Goal: Transaction & Acquisition: Purchase product/service

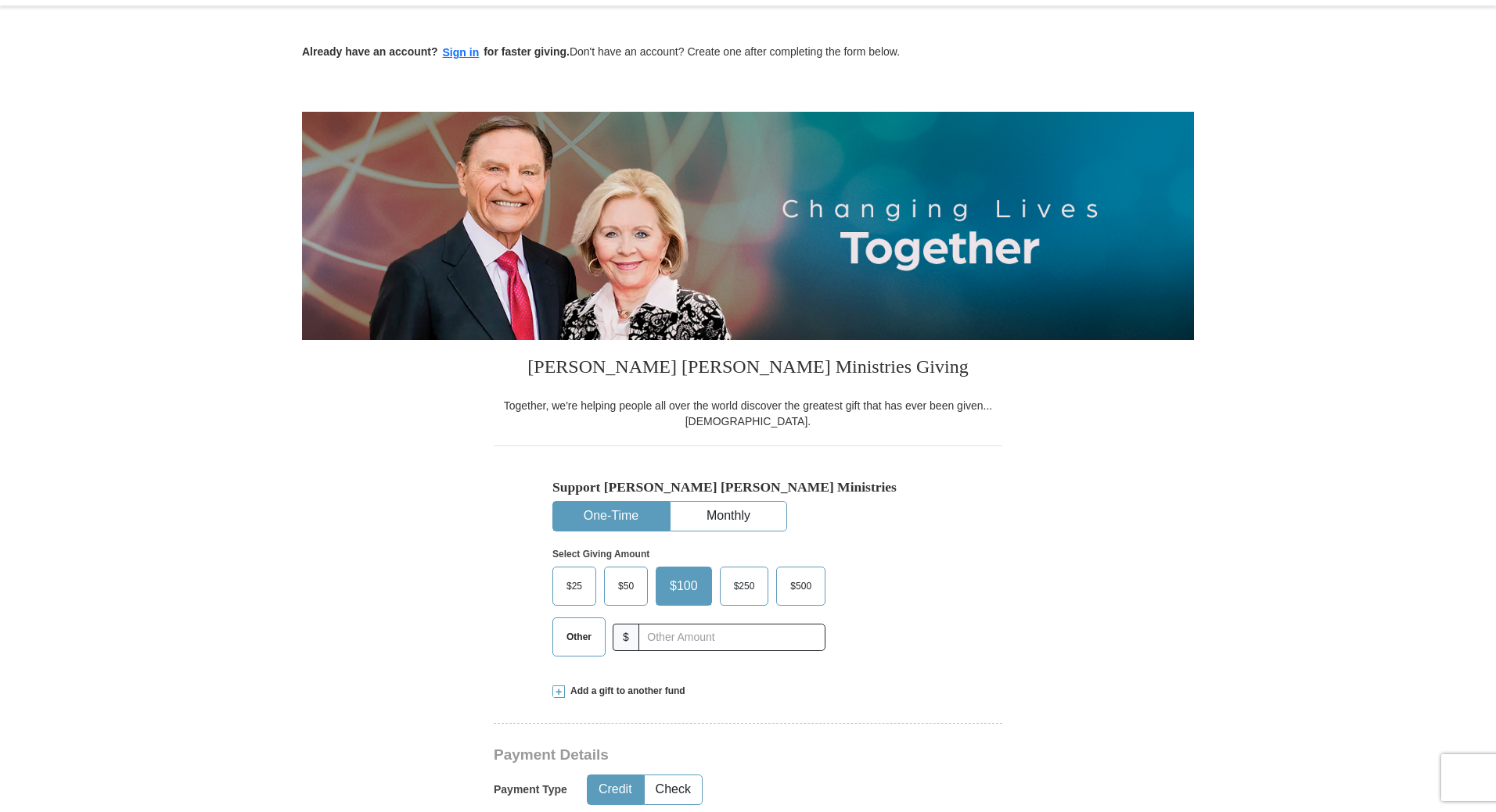
scroll to position [235, 0]
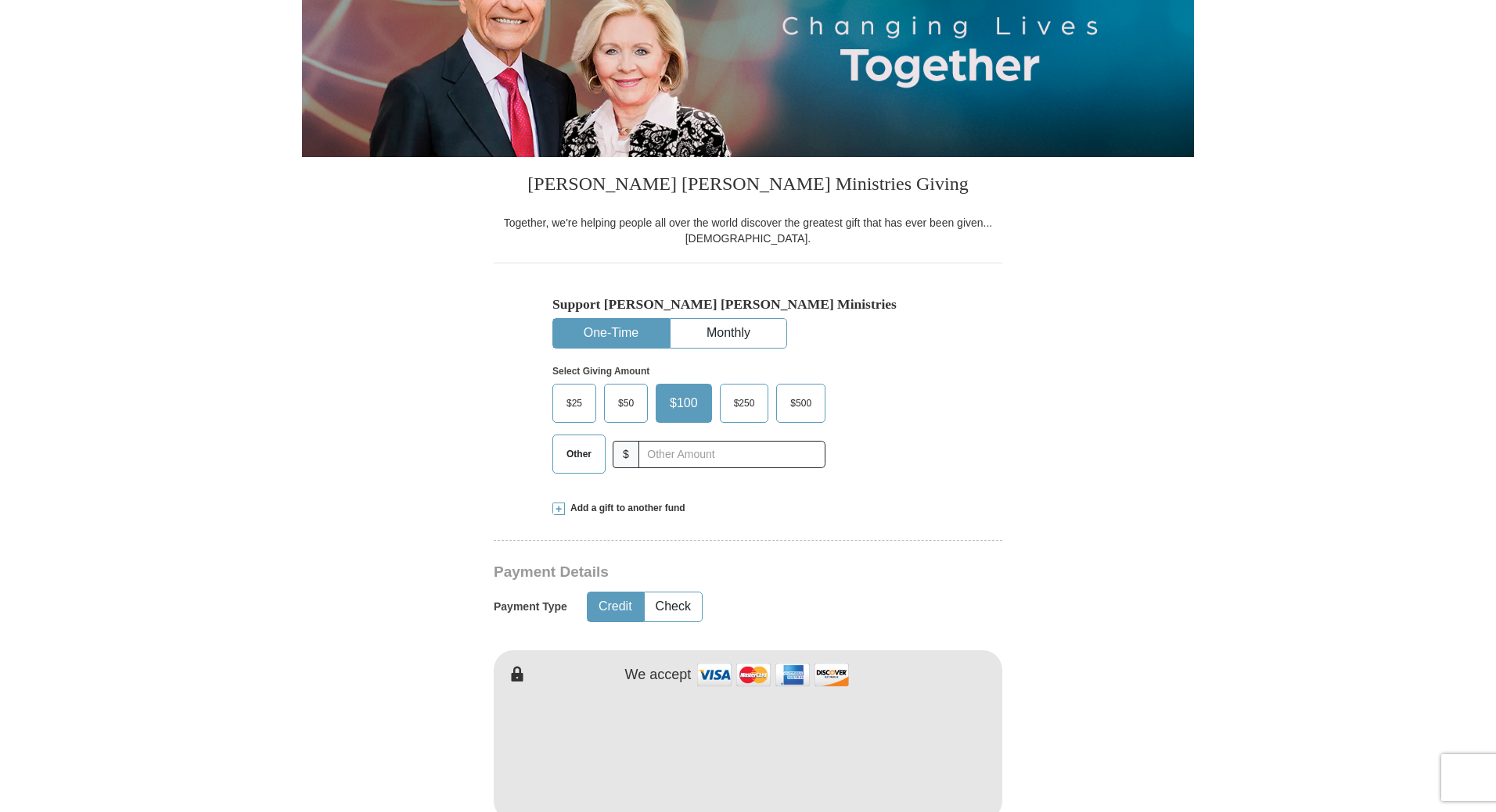
click at [622, 330] on button "One-Time" at bounding box center [610, 333] width 116 height 29
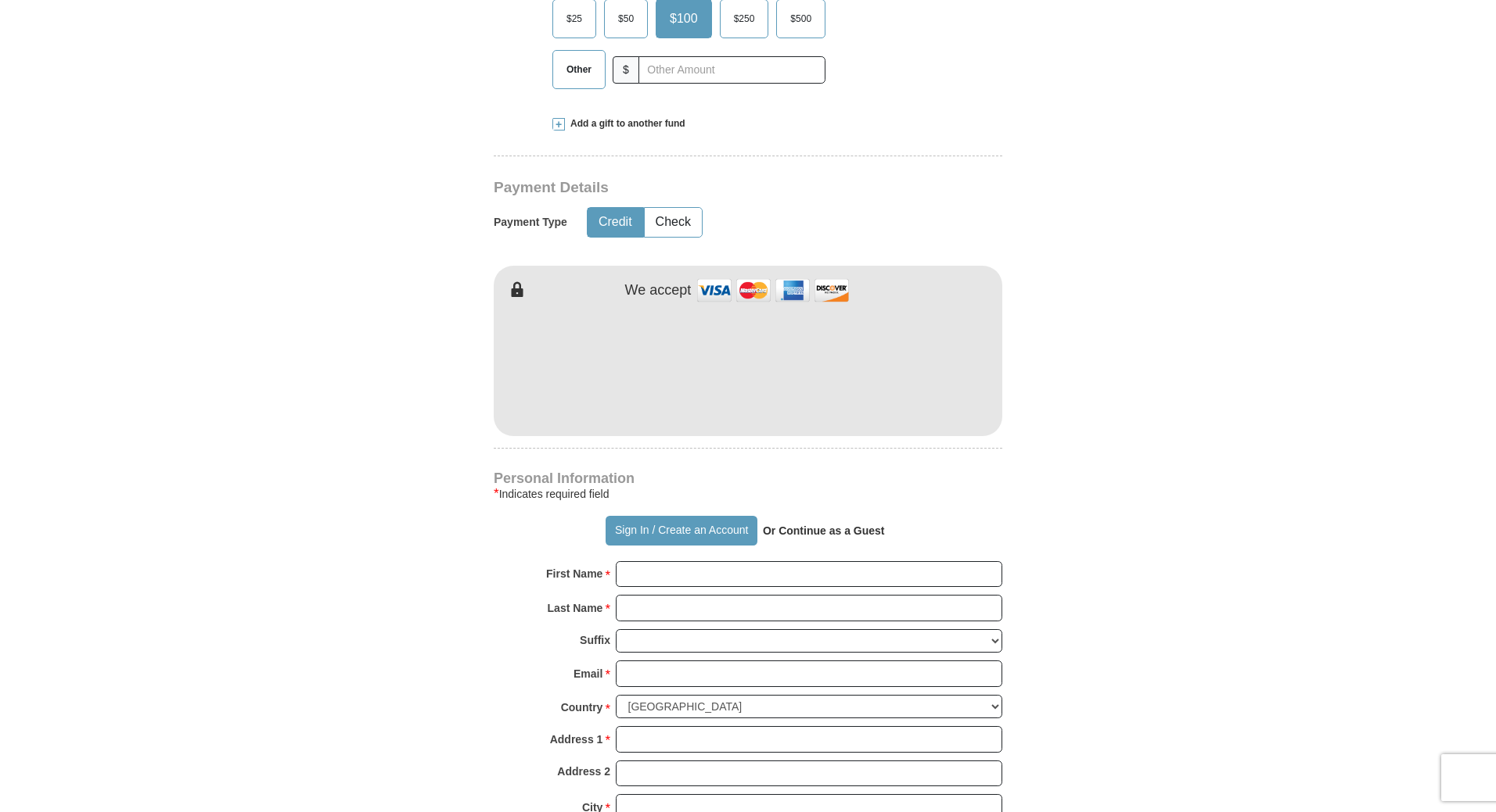
scroll to position [626, 0]
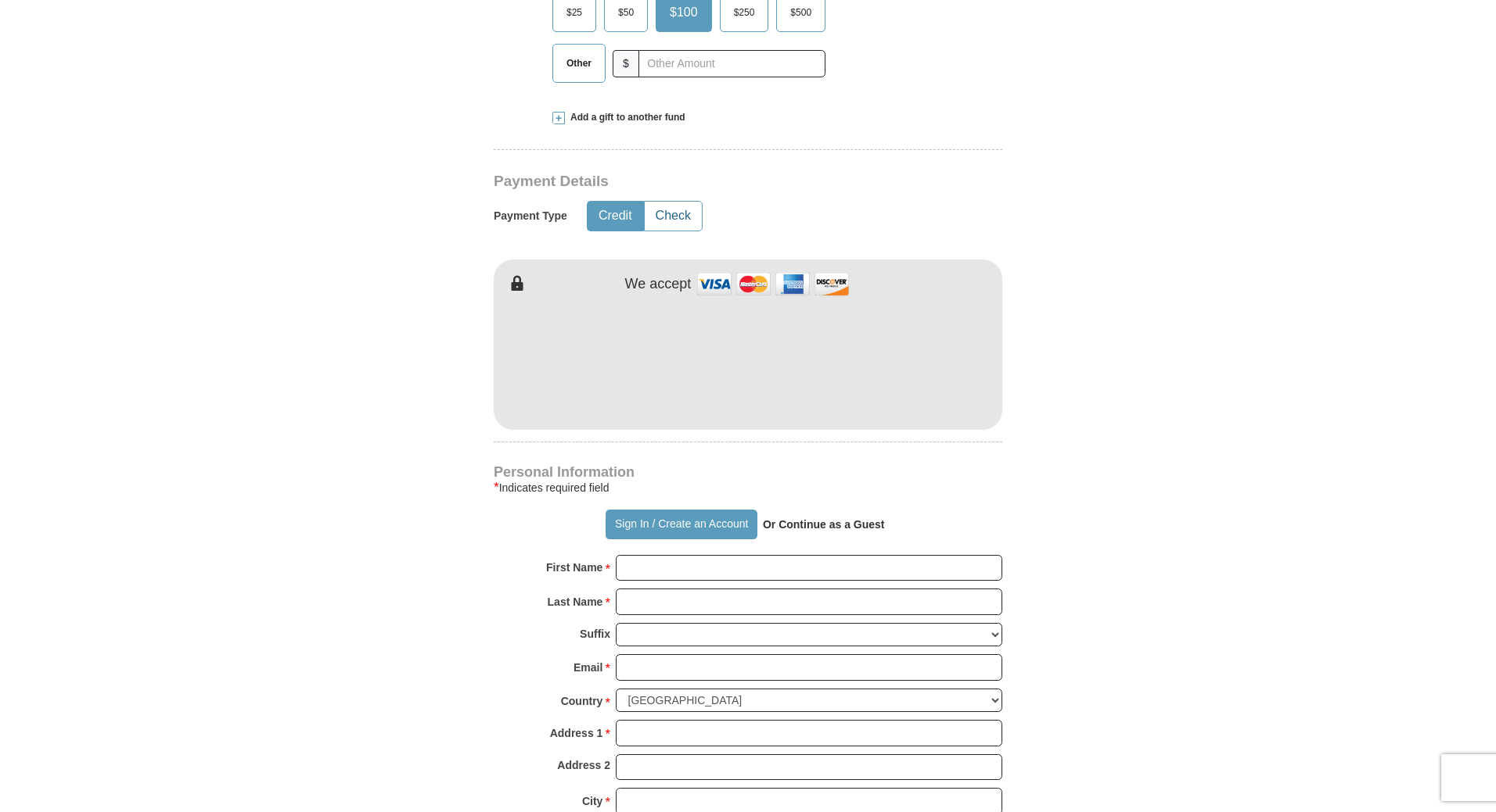
click at [677, 214] on button "Check" at bounding box center [673, 216] width 58 height 29
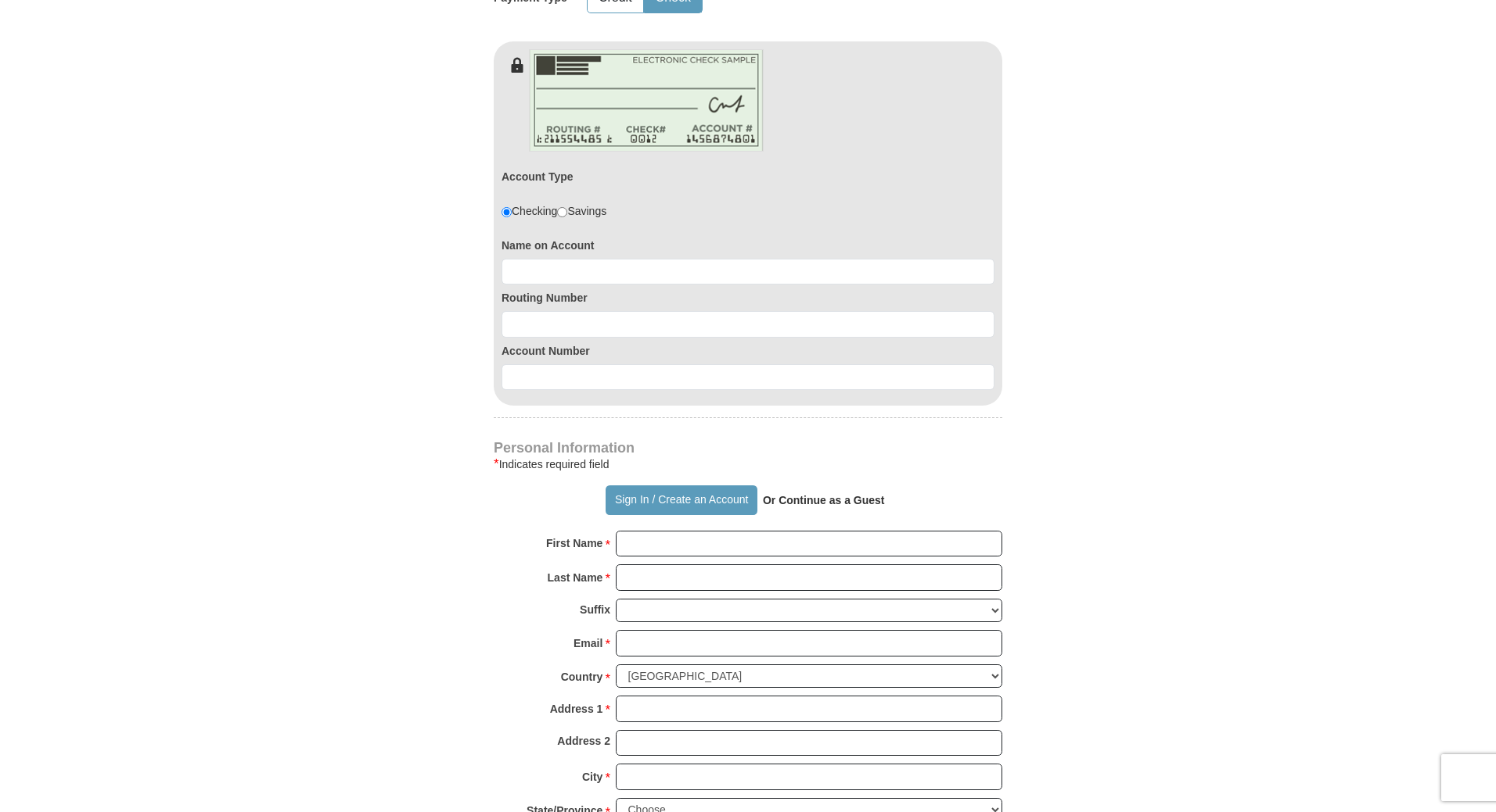
scroll to position [860, 0]
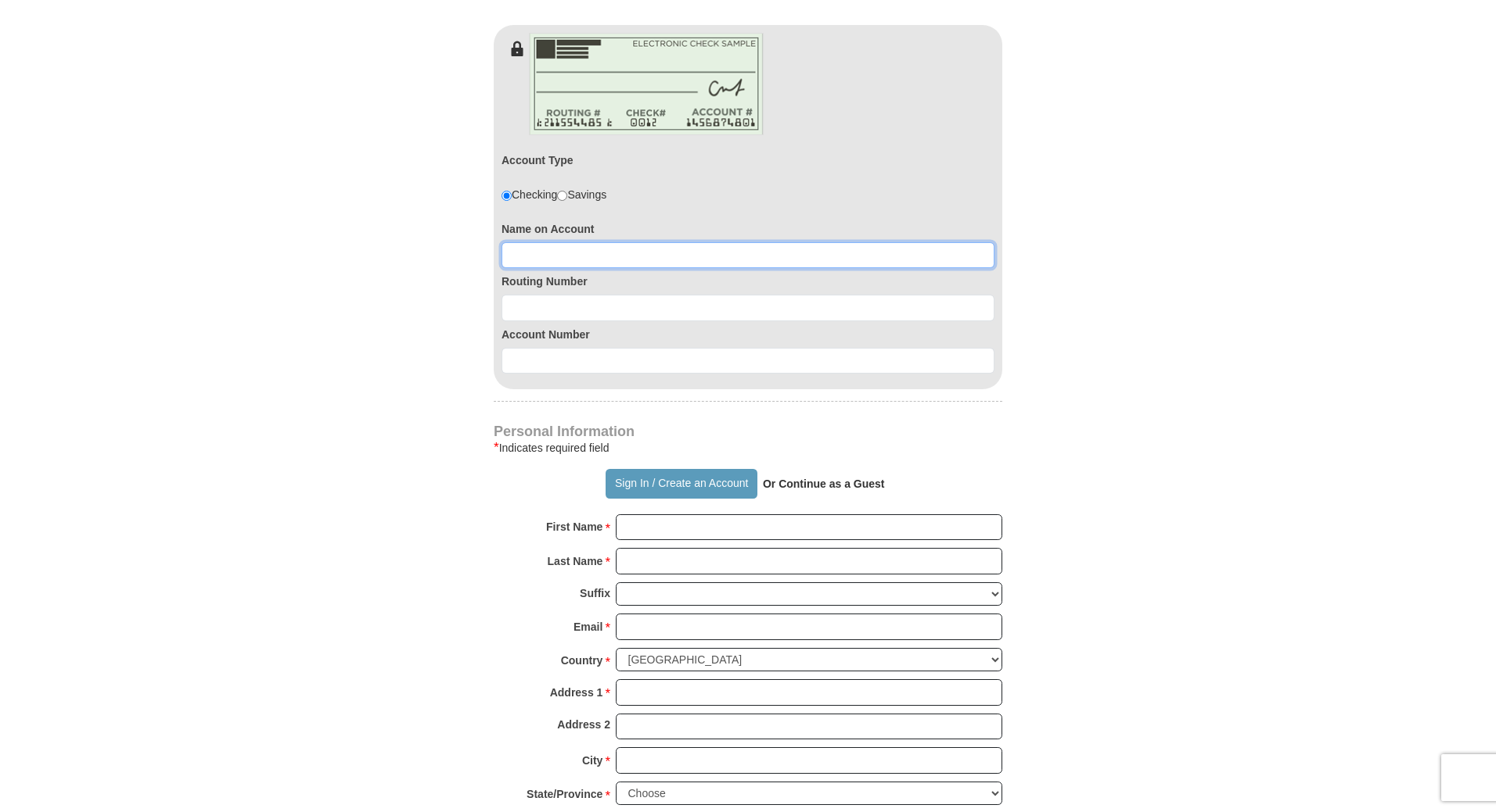
click at [531, 251] on input at bounding box center [747, 255] width 492 height 26
type input "[PERSON_NAME]"
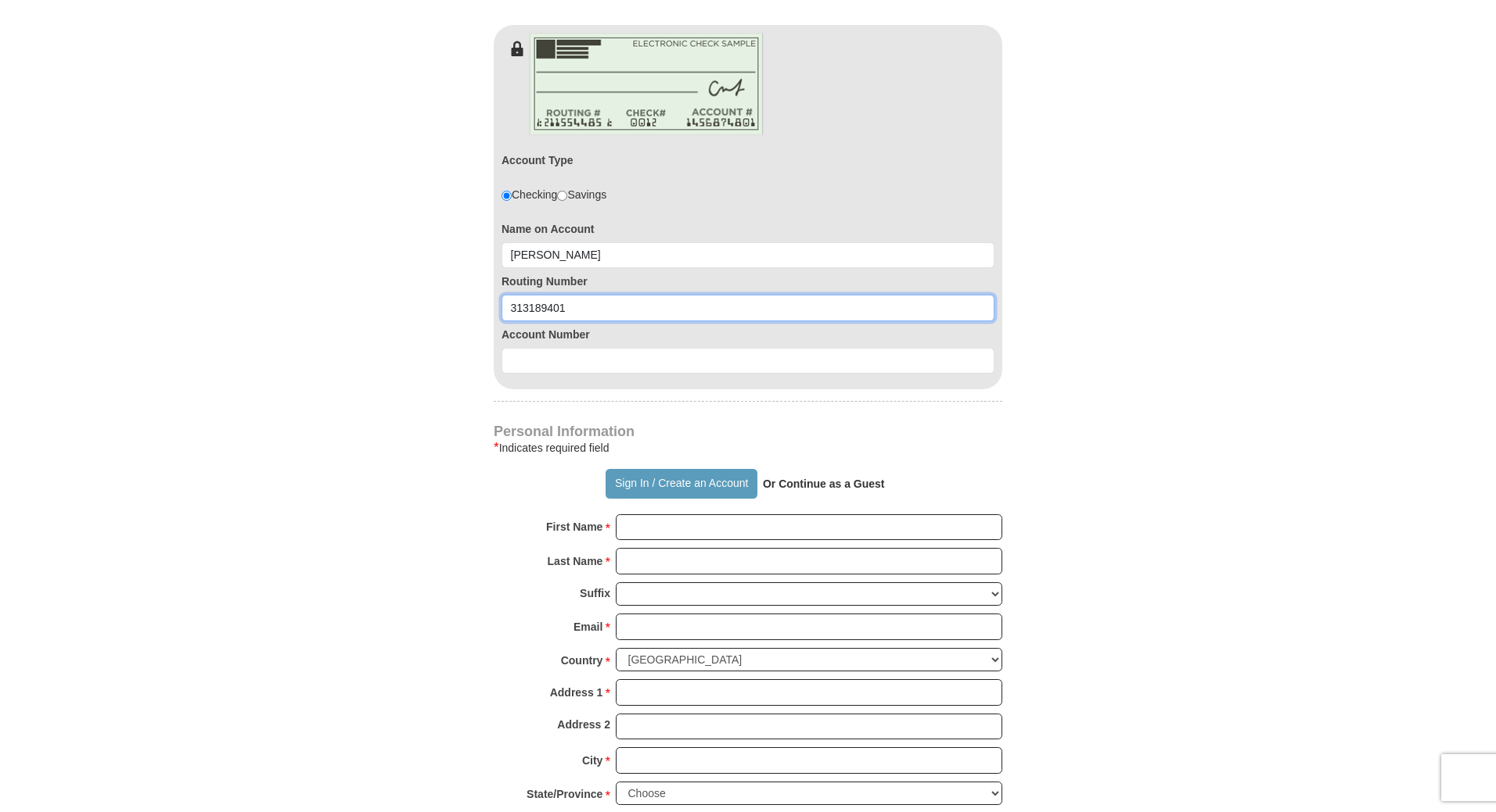
type input "313189401"
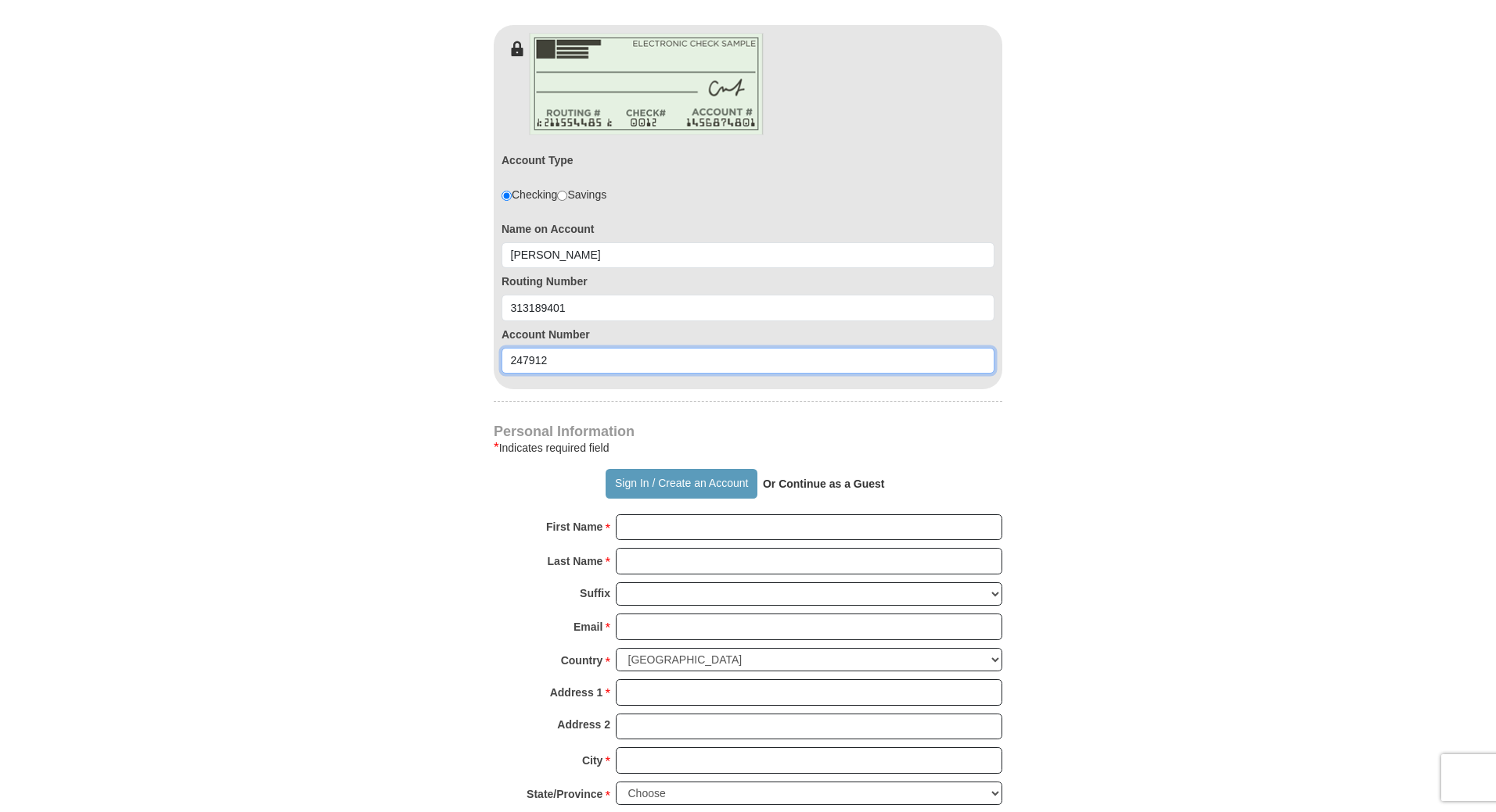
type input "247912"
type button "[URL][DOMAIN_NAME]"
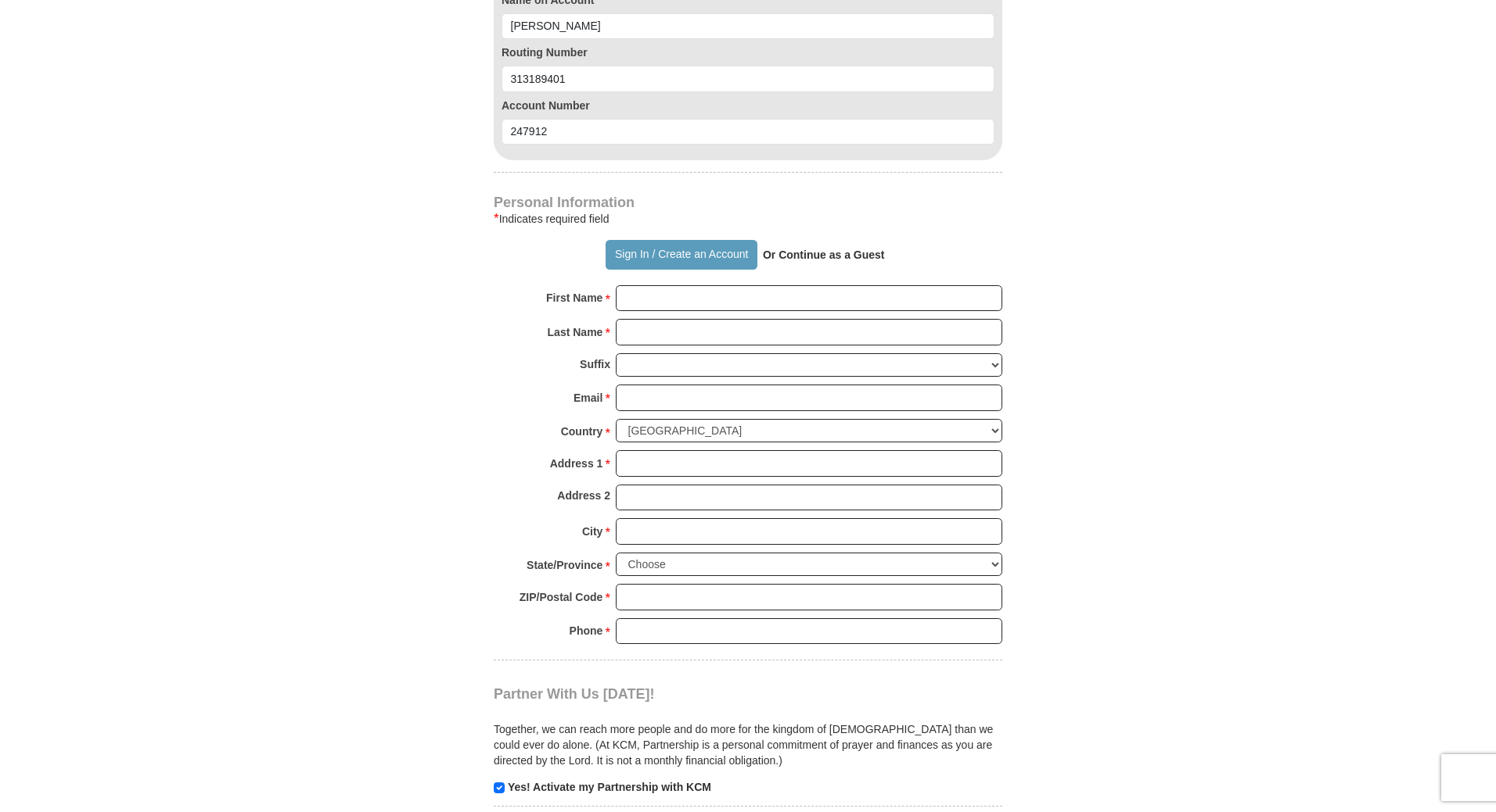
scroll to position [1095, 0]
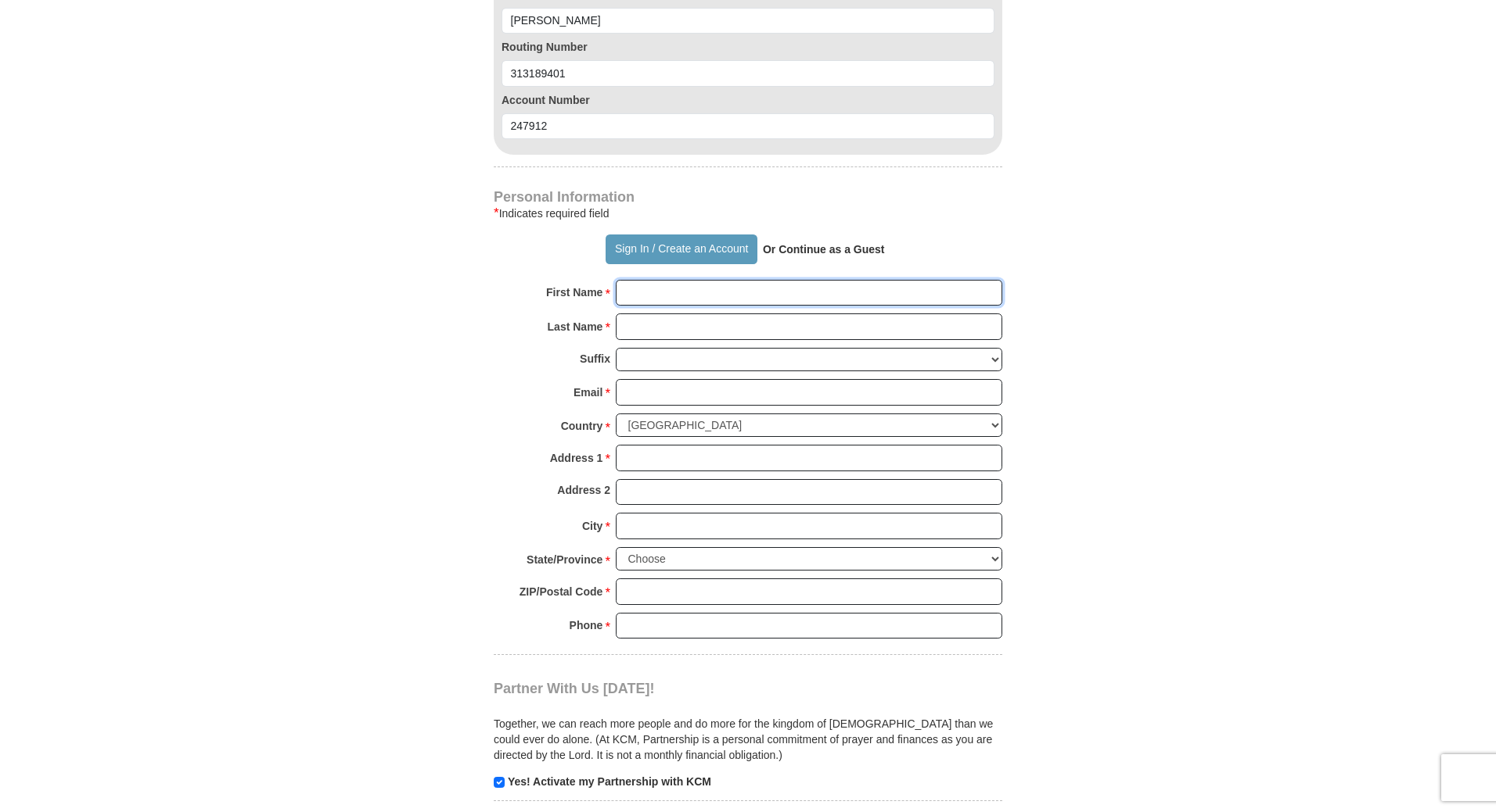
click at [634, 298] on input "First Name *" at bounding box center [808, 292] width 386 height 26
type input "[PERSON_NAME]"
type input "[EMAIL_ADDRESS][DOMAIN_NAME]"
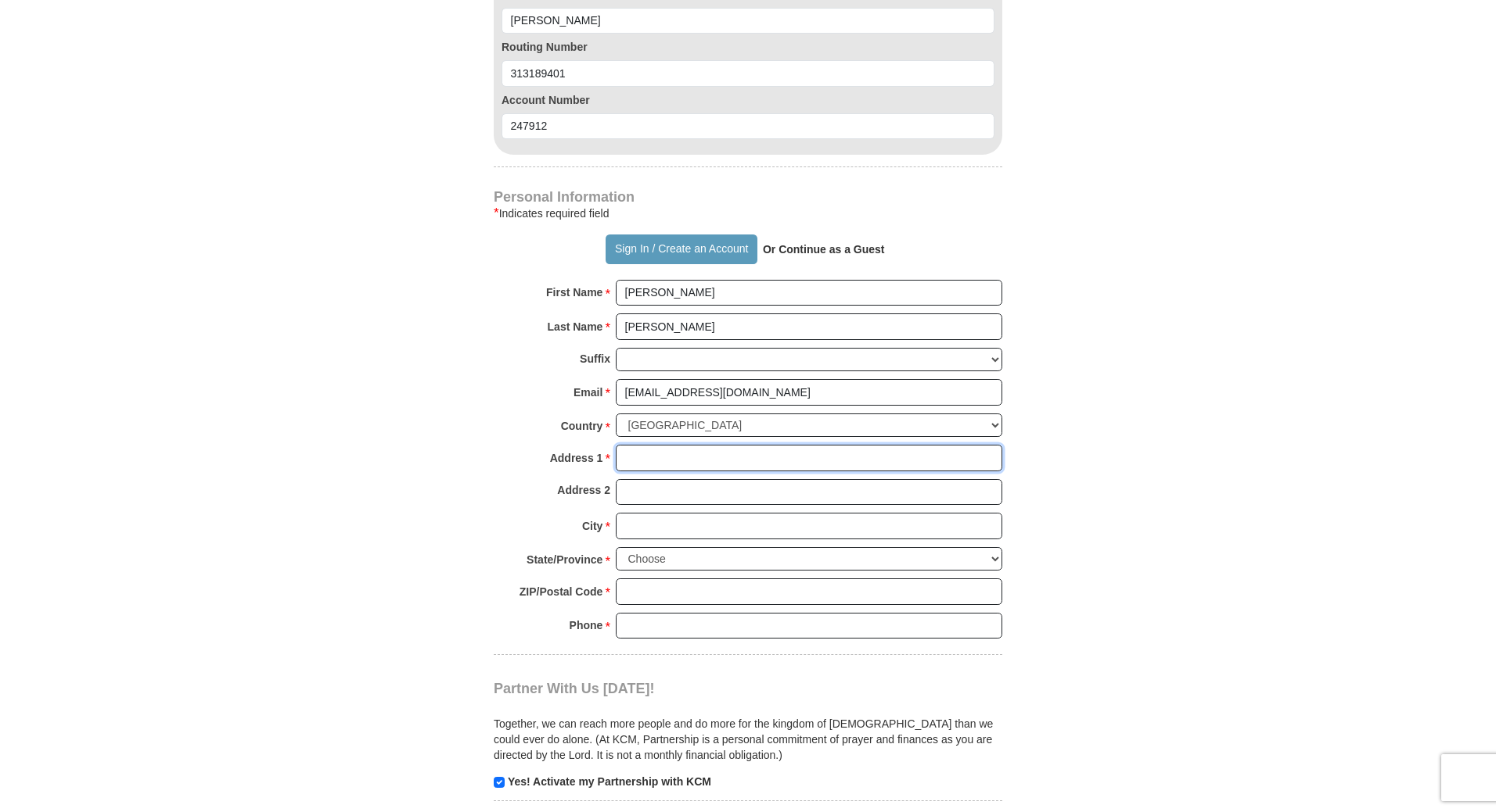
type input "12306 PACKARD BEND TRL"
type input "[GEOGRAPHIC_DATA]"
select select "[GEOGRAPHIC_DATA]"
type input "77089"
type input "7138254414"
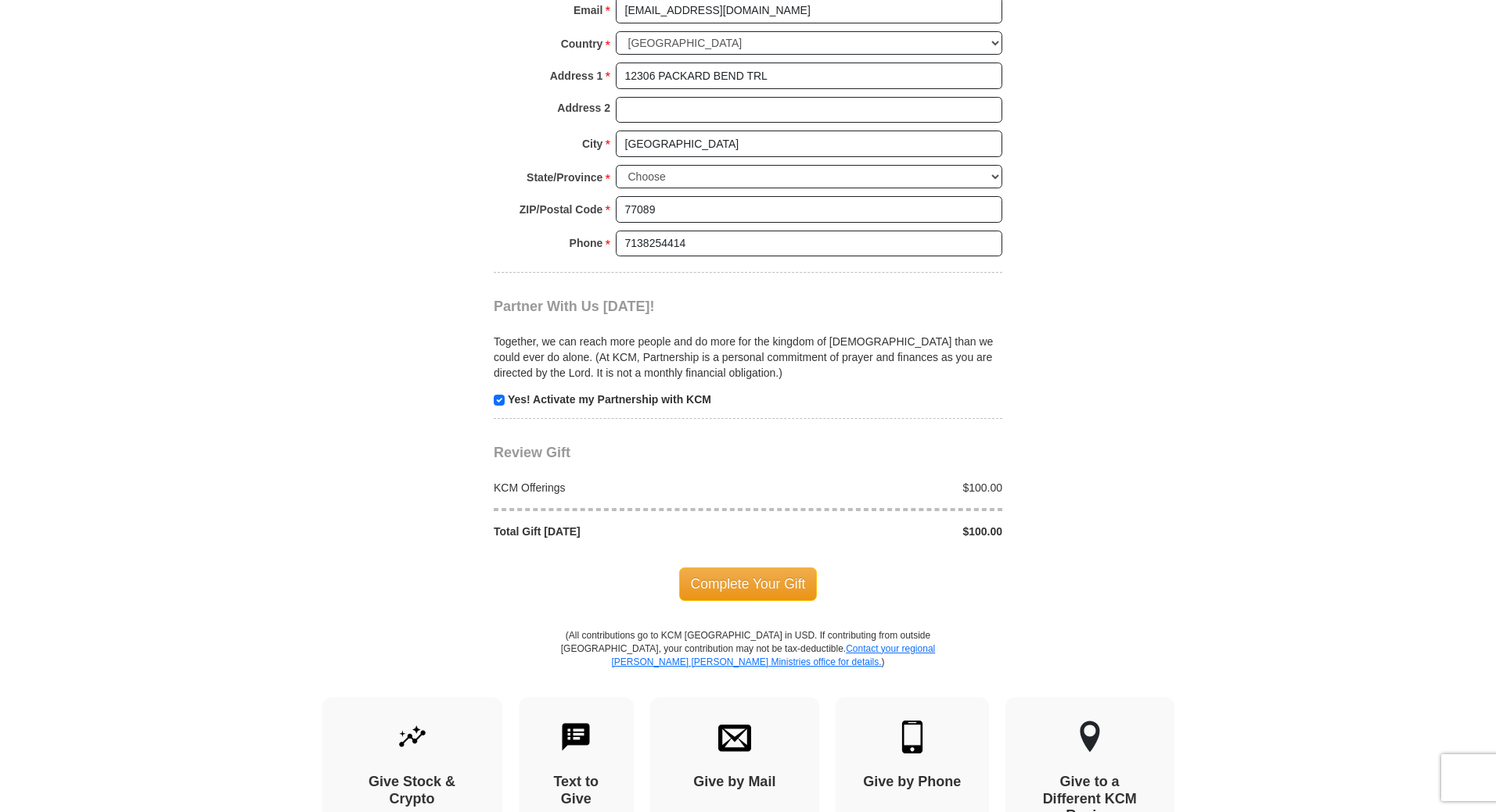
scroll to position [1486, 0]
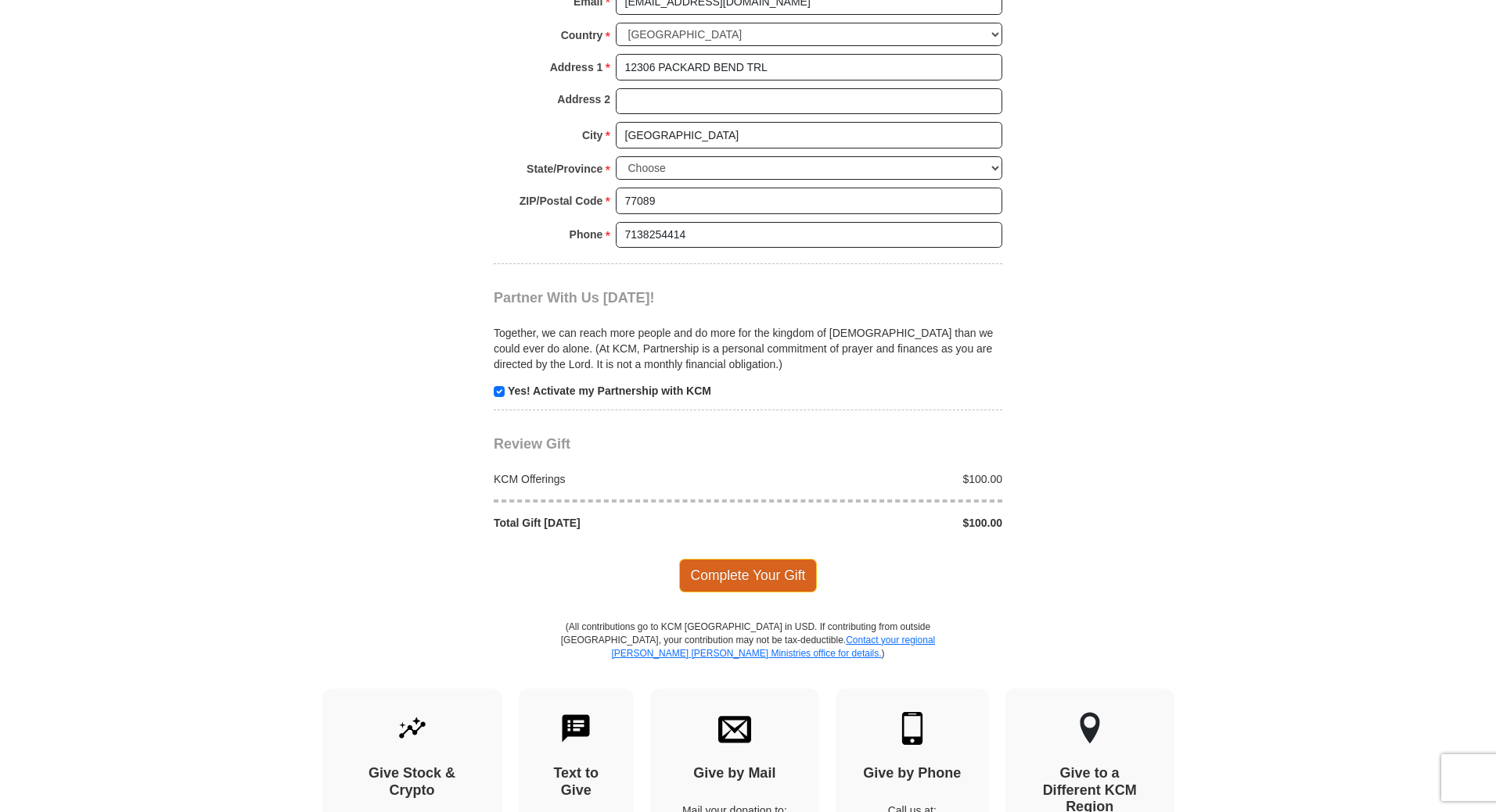
click at [728, 579] on span "Complete Your Gift" at bounding box center [748, 575] width 138 height 33
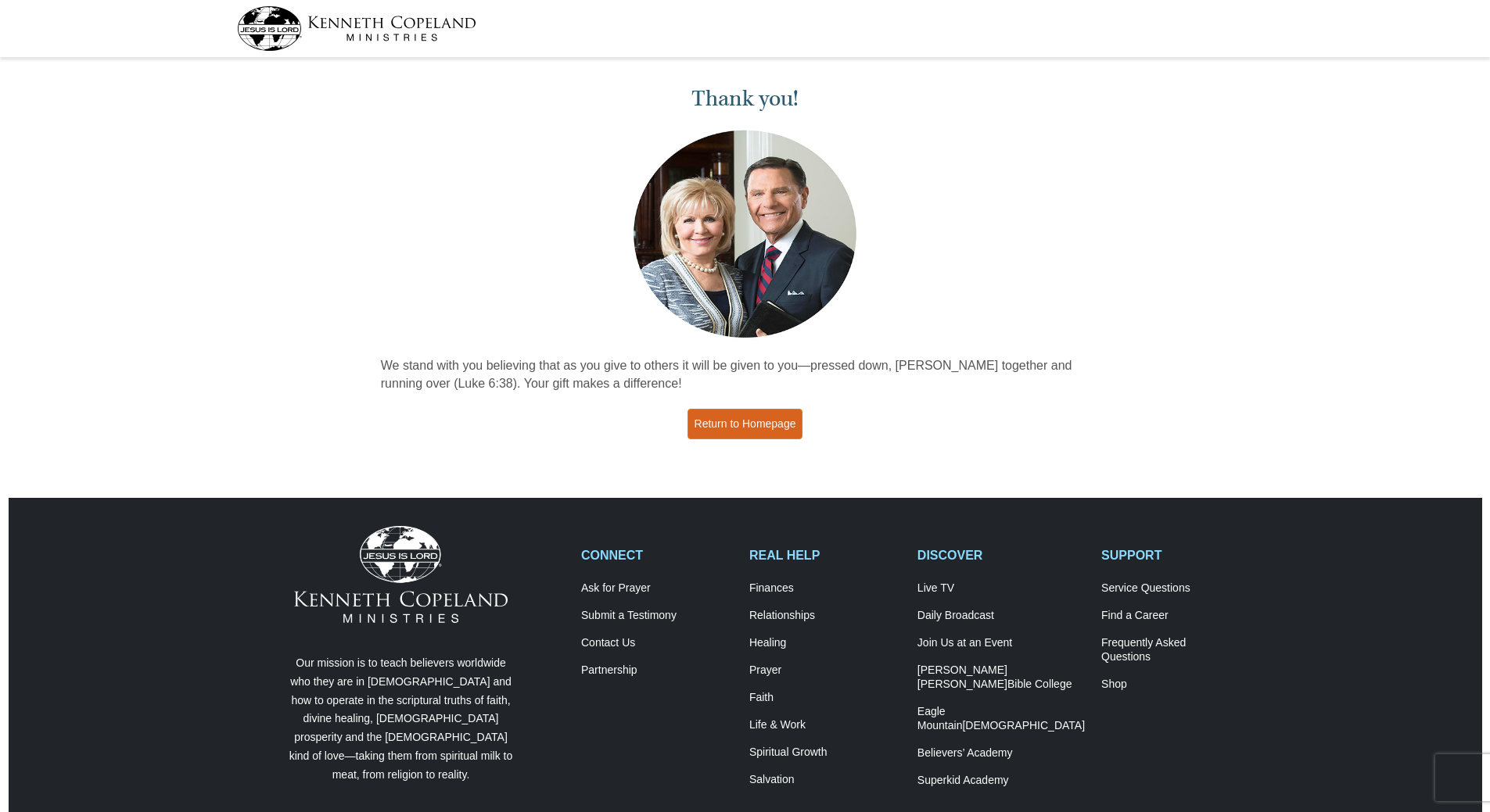
click at [743, 416] on link "Return to Homepage" at bounding box center [745, 423] width 116 height 30
